Goal: Information Seeking & Learning: Learn about a topic

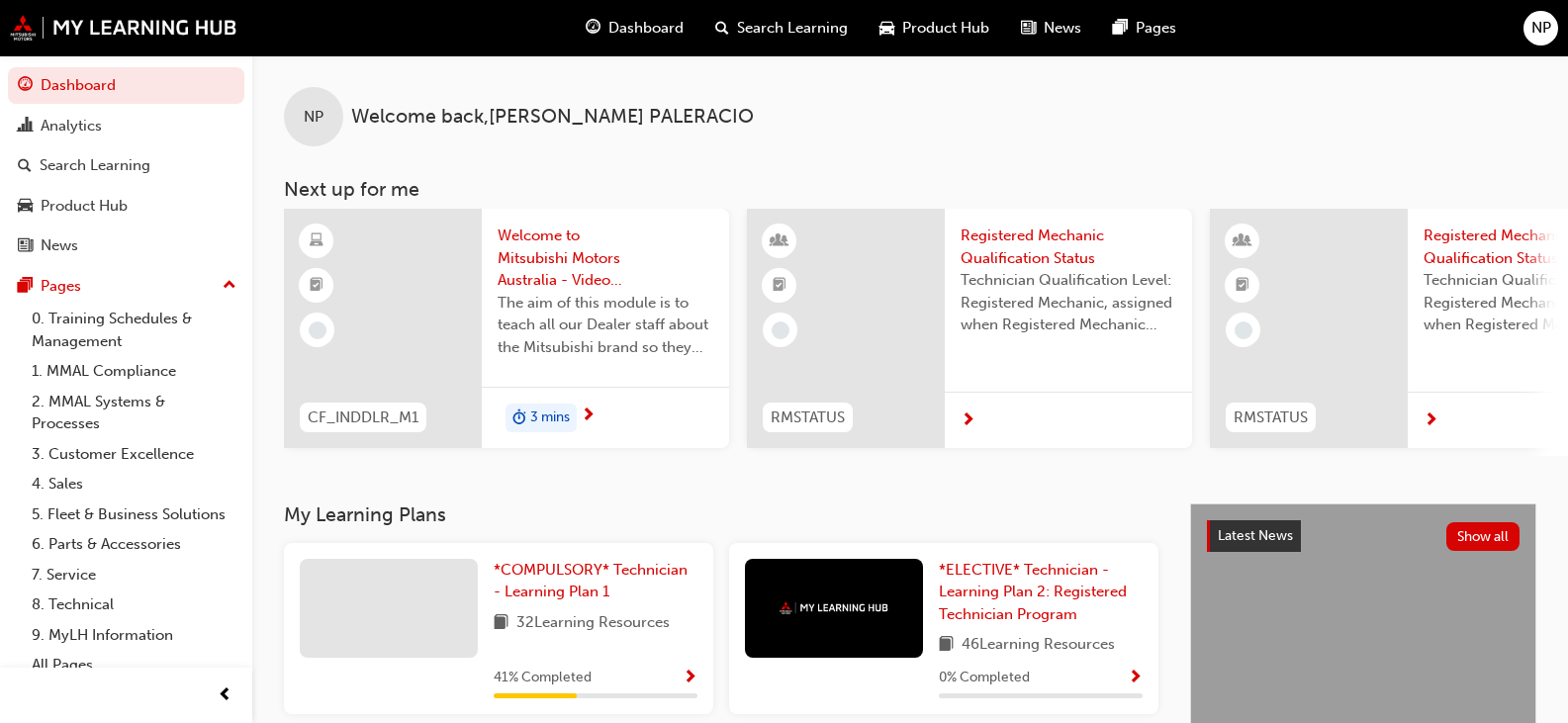
click at [389, 311] on div at bounding box center [383, 329] width 198 height 239
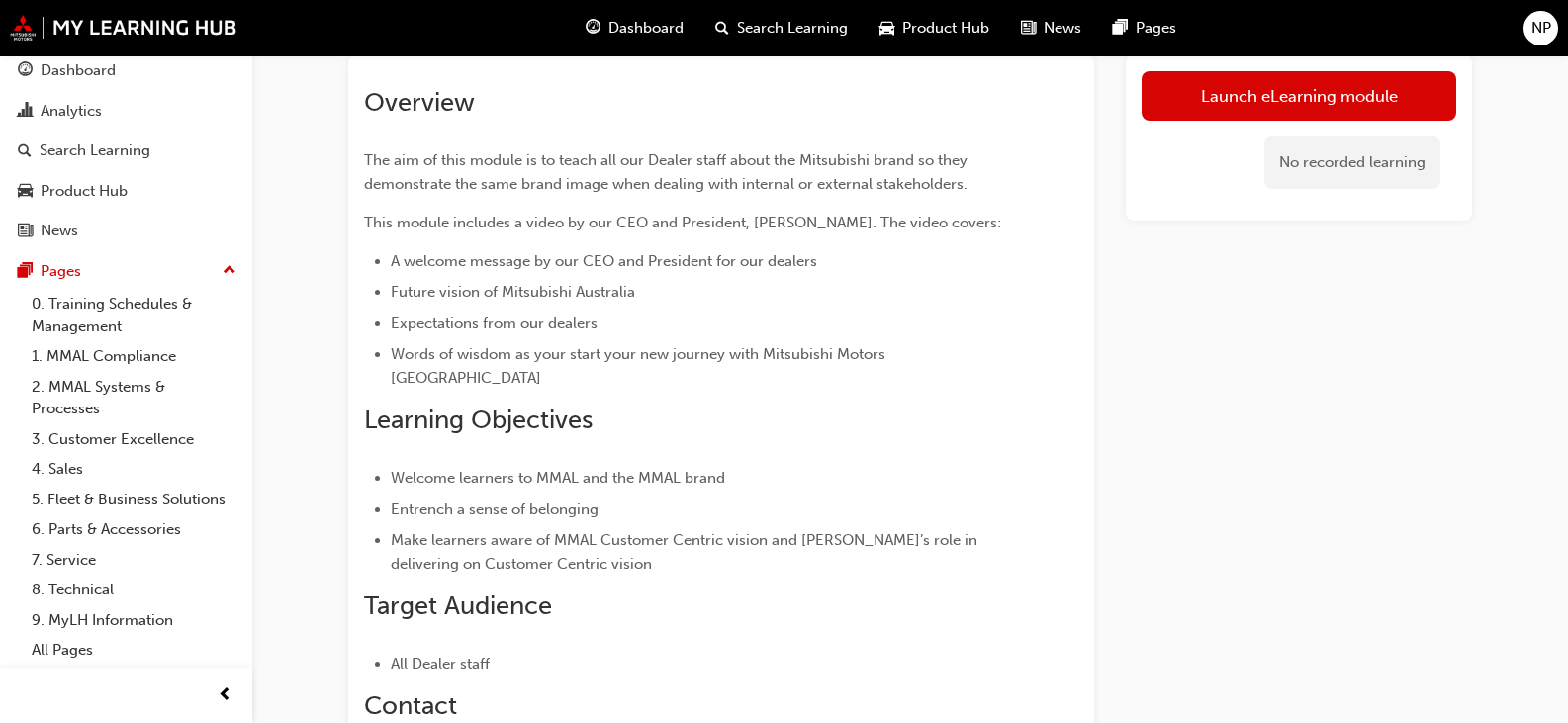
scroll to position [297, 0]
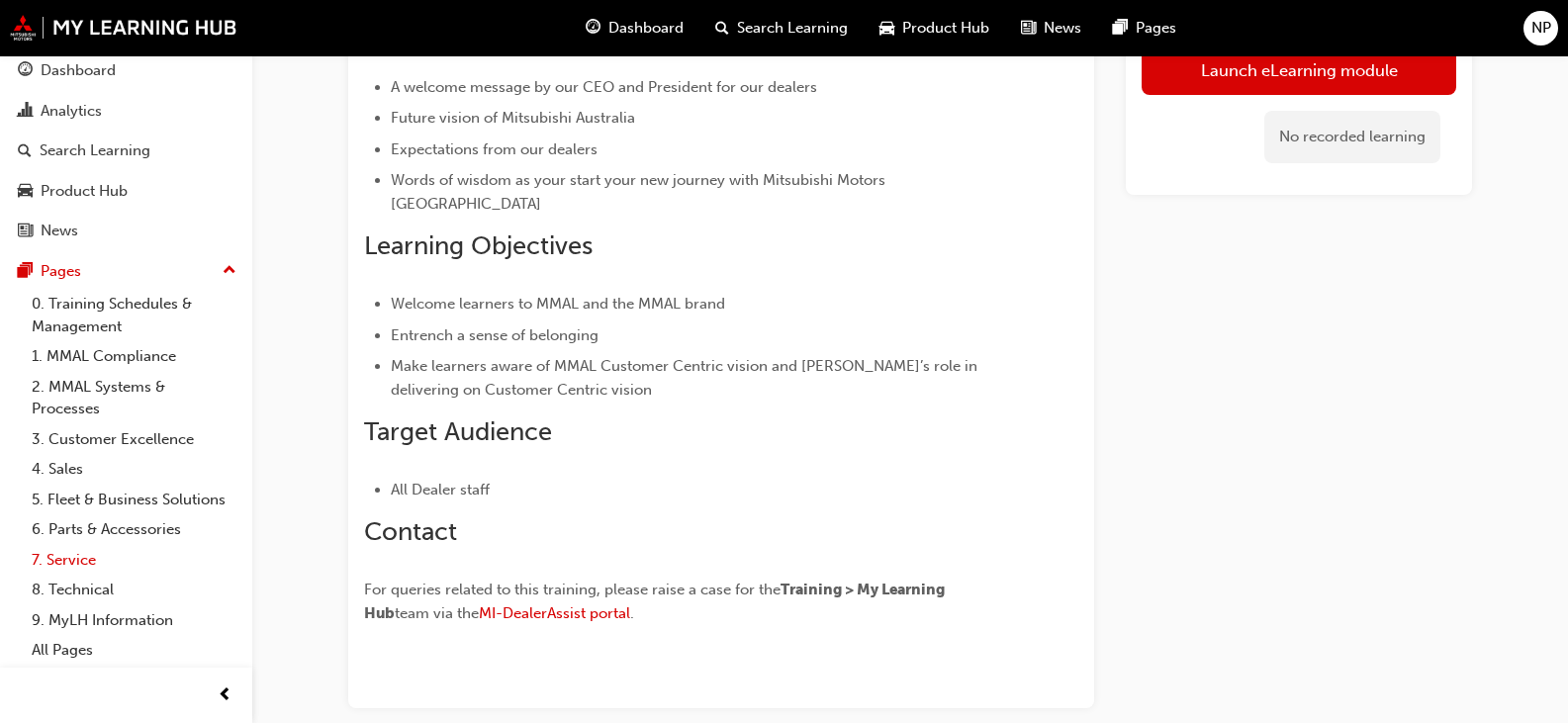
drag, startPoint x: 69, startPoint y: 557, endPoint x: 104, endPoint y: 557, distance: 35.0
click at [69, 557] on link "7. Service" at bounding box center [133, 560] width 220 height 31
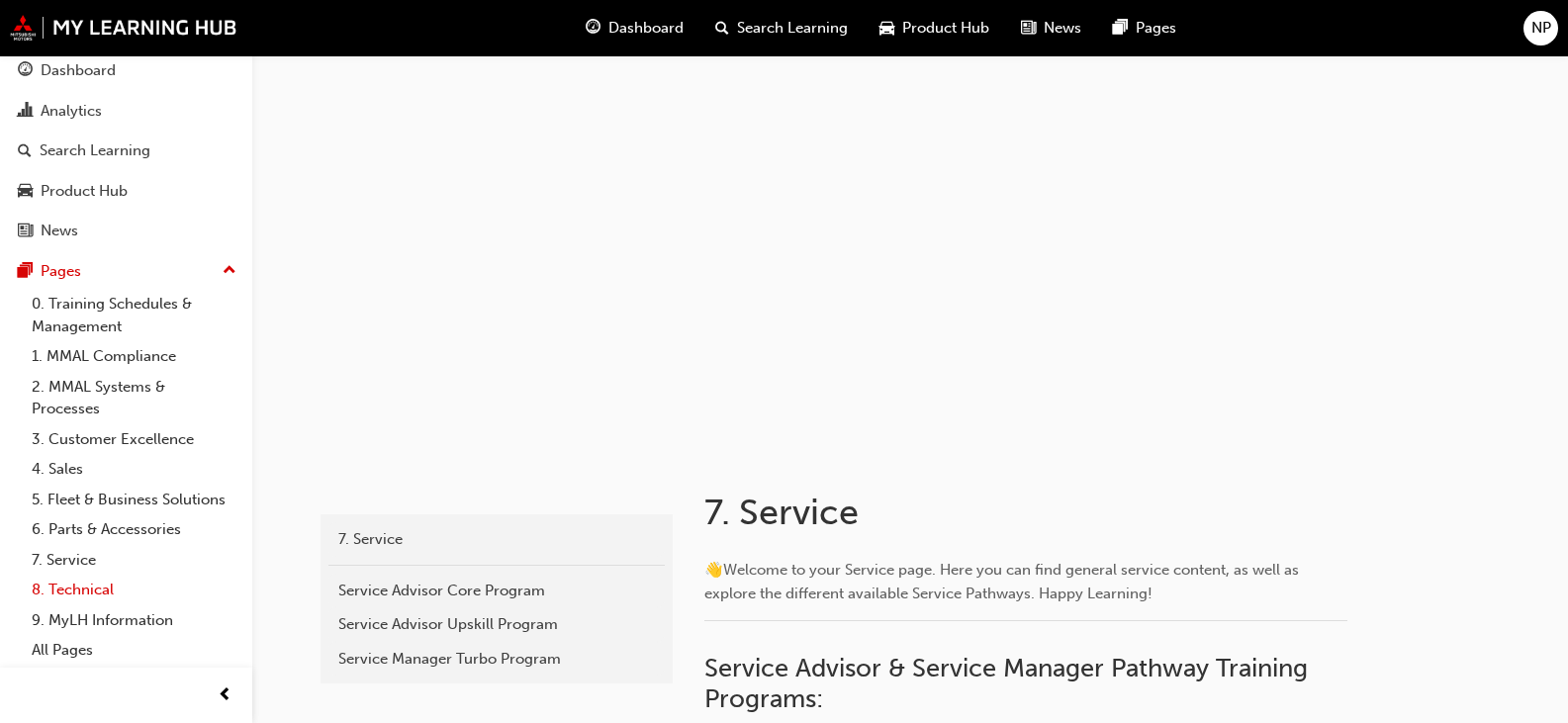
click at [74, 595] on link "8. Technical" at bounding box center [133, 590] width 220 height 31
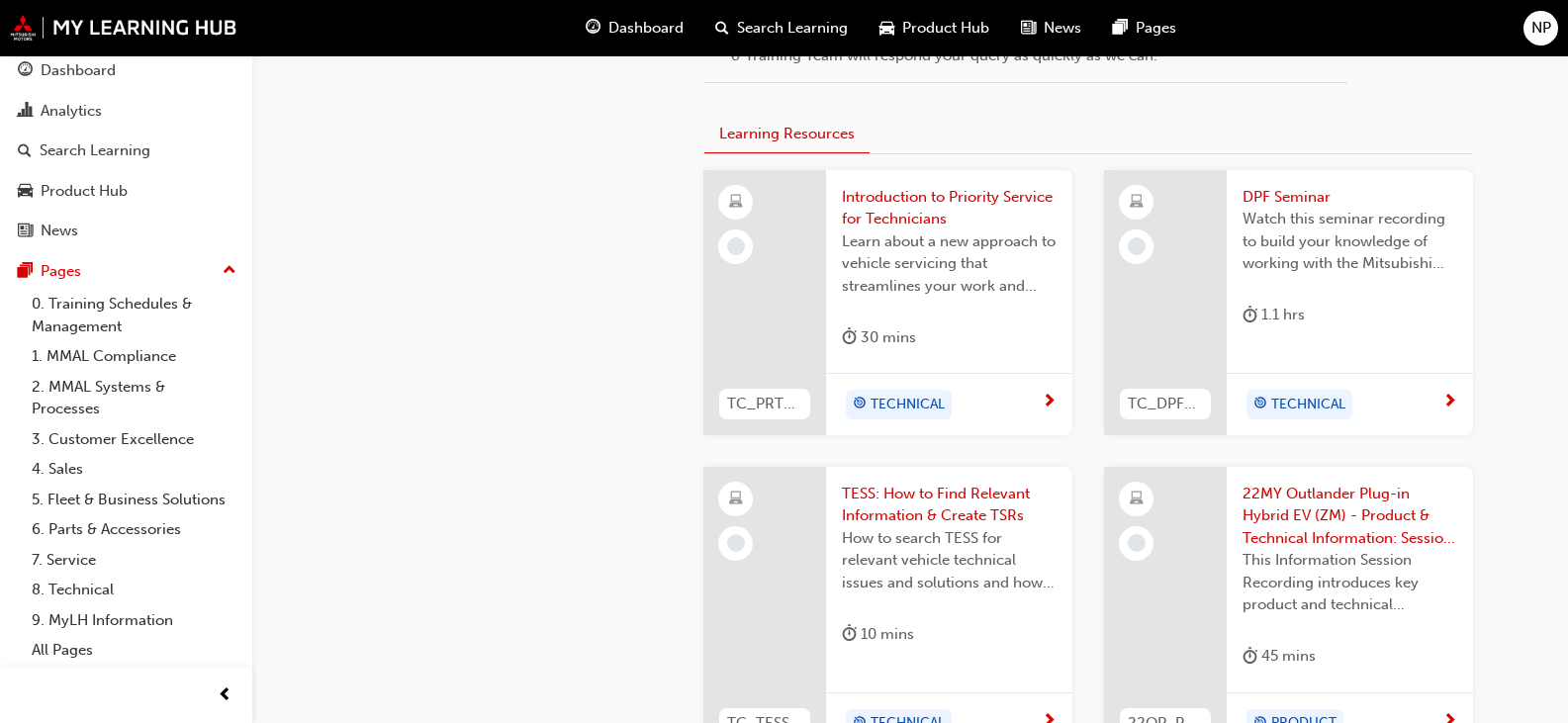
scroll to position [1286, 0]
